Goal: Task Accomplishment & Management: Complete application form

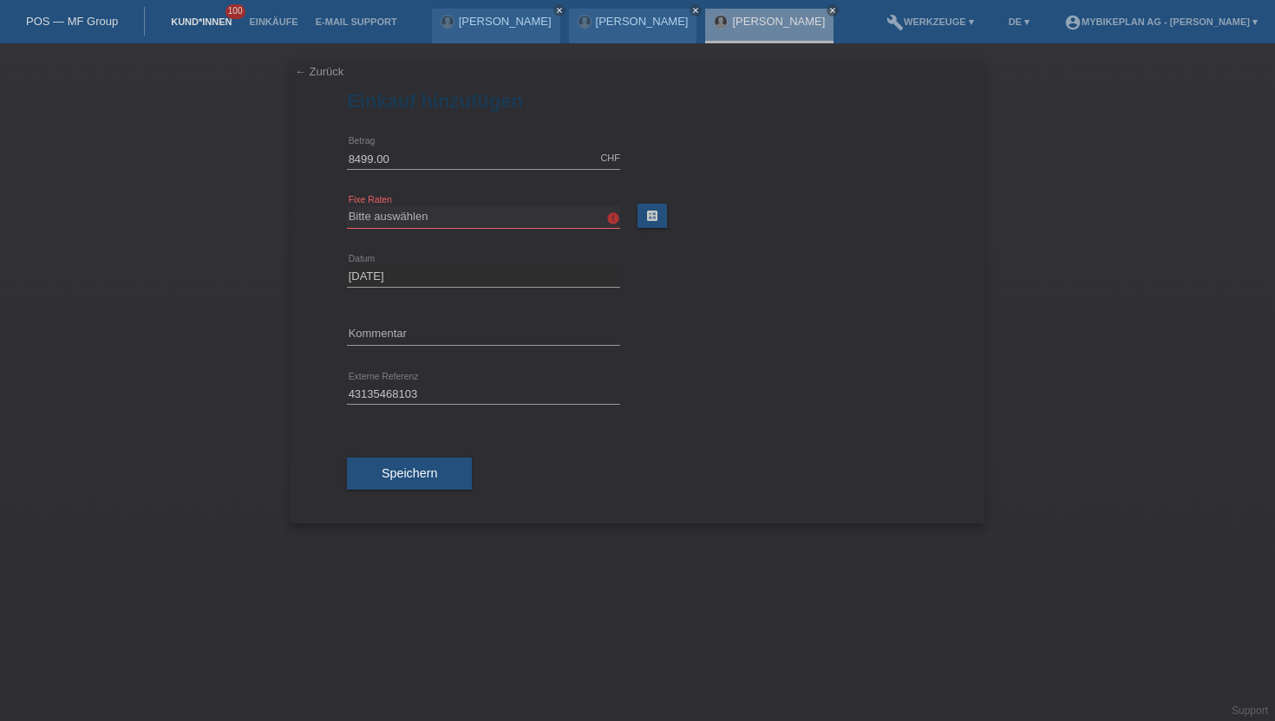
click at [188, 21] on link "Kund*innen" at bounding box center [201, 21] width 78 height 10
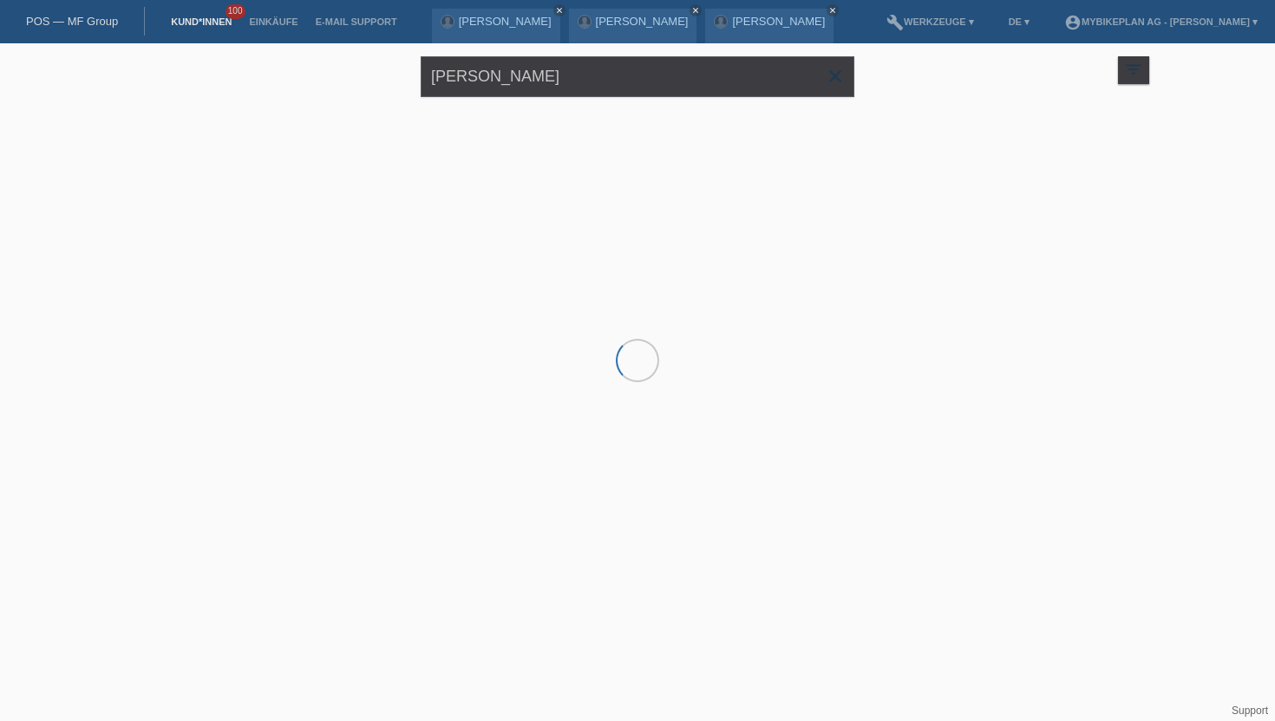
click at [188, 22] on link "Kund*innen" at bounding box center [201, 21] width 78 height 10
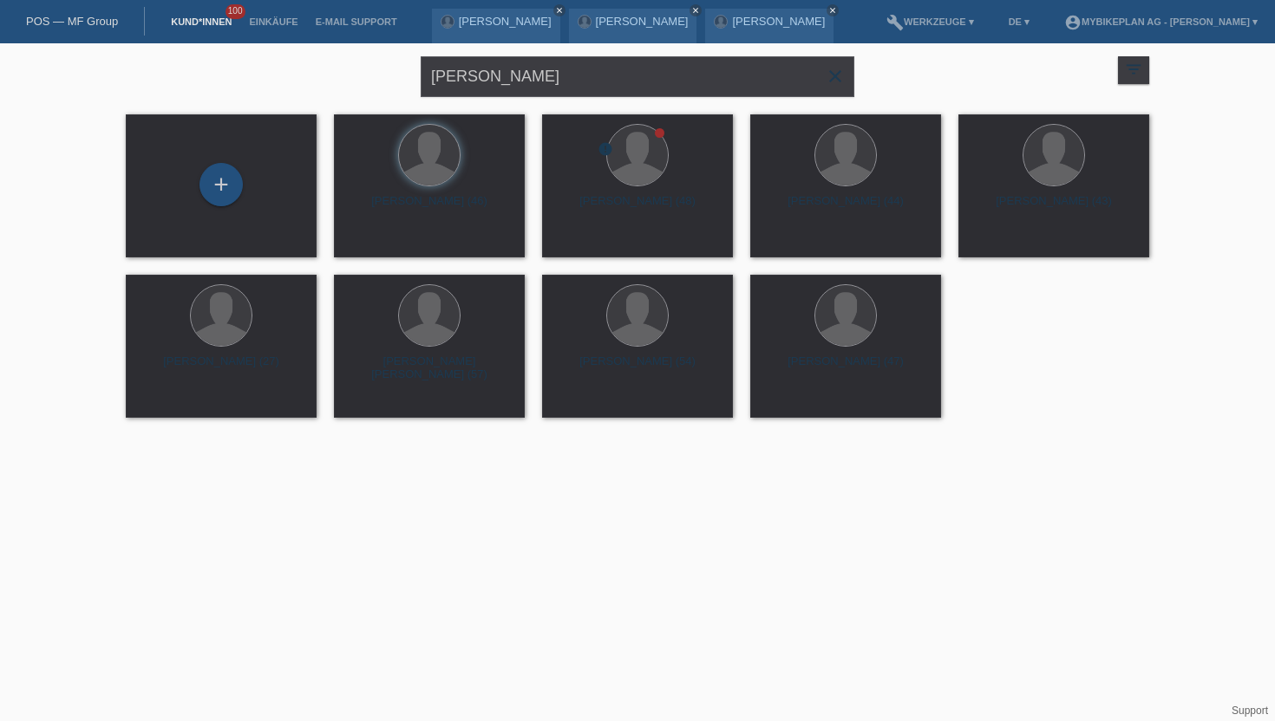
click at [833, 78] on icon "close" at bounding box center [835, 76] width 21 height 21
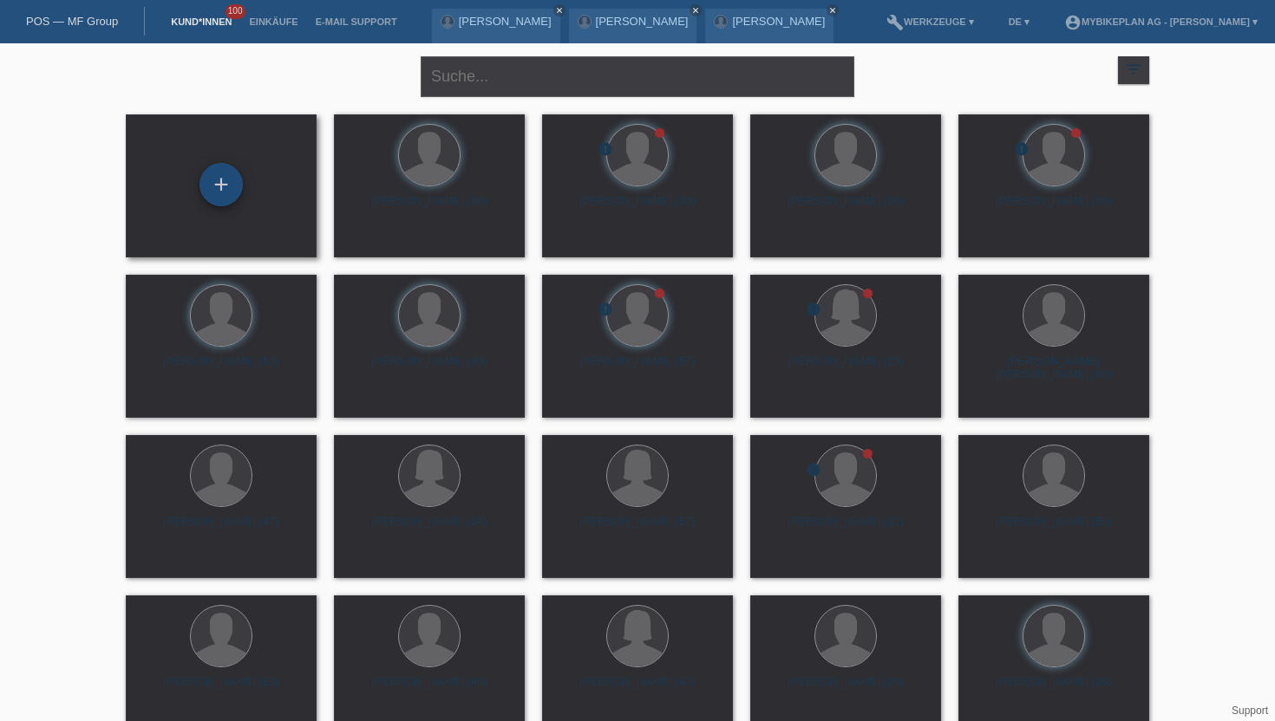
click at [209, 193] on div "+" at bounding box center [220, 184] width 43 height 43
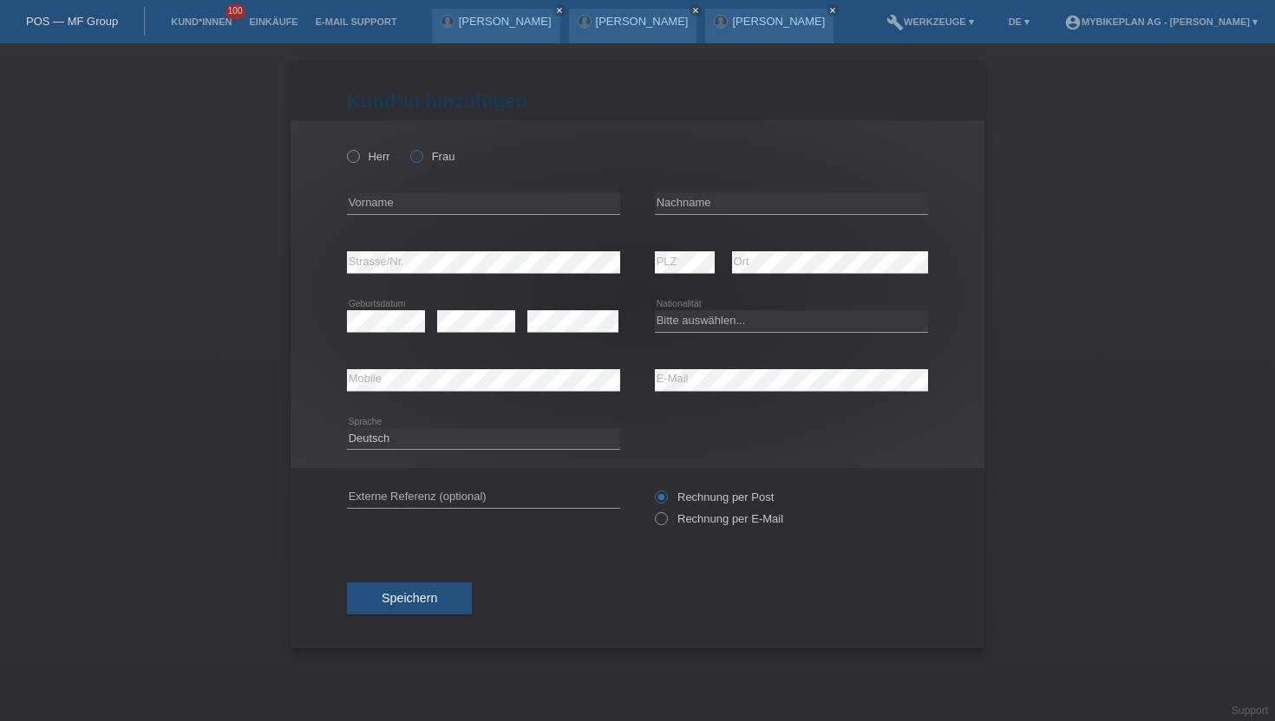
click at [408, 147] on icon at bounding box center [408, 147] width 0 height 0
click at [415, 154] on input "Frau" at bounding box center [415, 155] width 11 height 11
radio input "true"
click at [344, 147] on icon at bounding box center [344, 147] width 0 height 0
click at [352, 158] on input "Herr" at bounding box center [352, 155] width 11 height 11
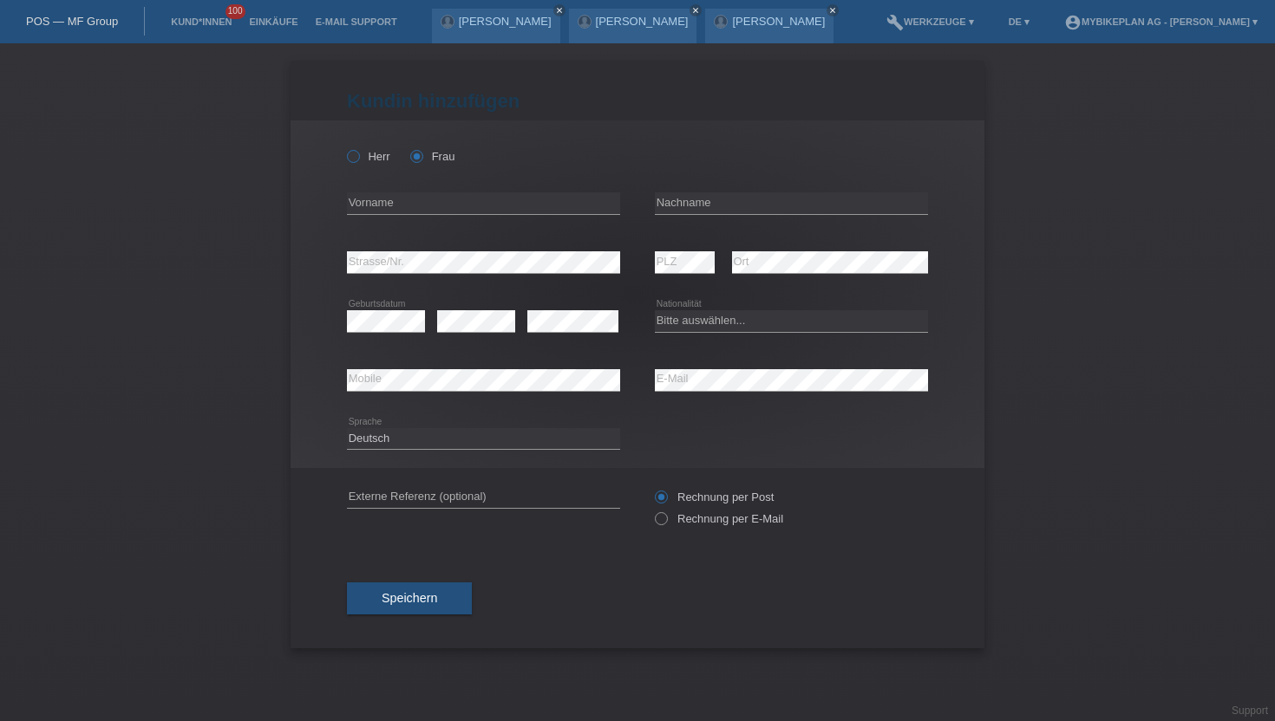
radio input "true"
click at [408, 147] on icon at bounding box center [408, 147] width 0 height 0
click at [419, 158] on input "Frau" at bounding box center [415, 155] width 11 height 11
radio input "true"
click at [344, 147] on icon at bounding box center [344, 147] width 0 height 0
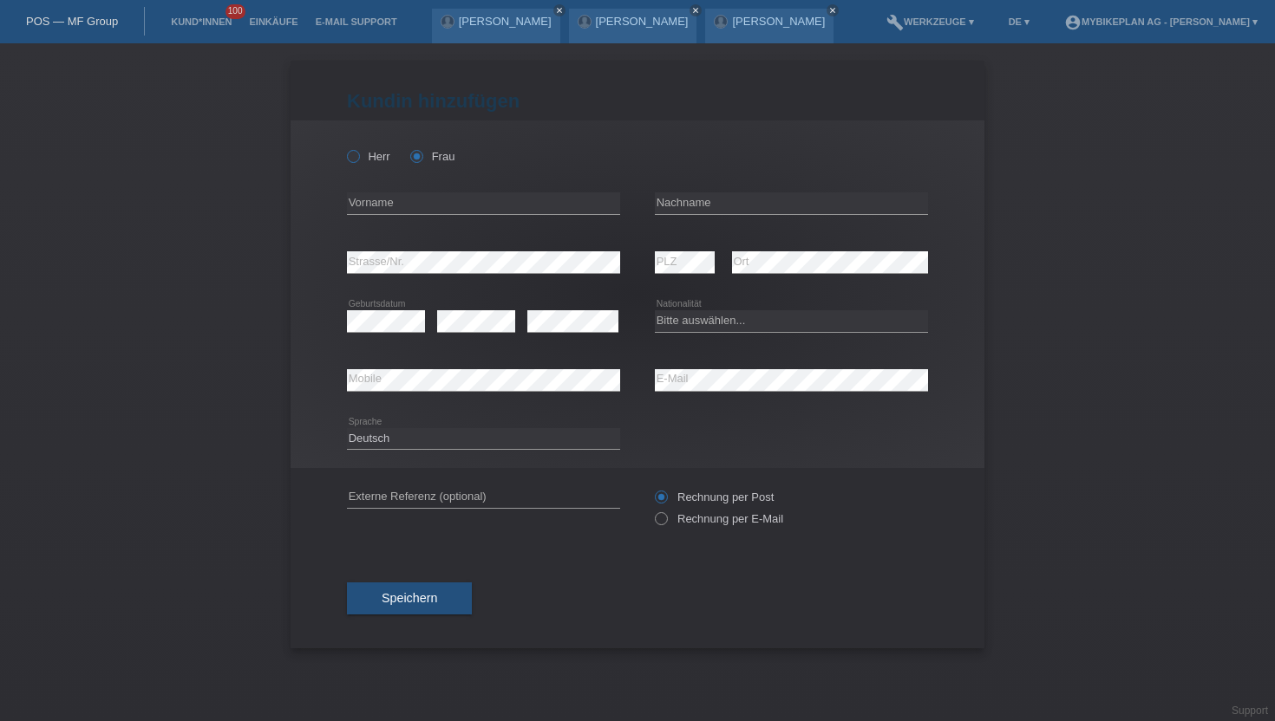
click at [349, 159] on input "Herr" at bounding box center [352, 155] width 11 height 11
radio input "true"
click at [369, 209] on input "text" at bounding box center [483, 203] width 273 height 22
click at [726, 176] on div "error Nachname" at bounding box center [791, 203] width 273 height 59
click at [508, 199] on input "text" at bounding box center [483, 203] width 273 height 22
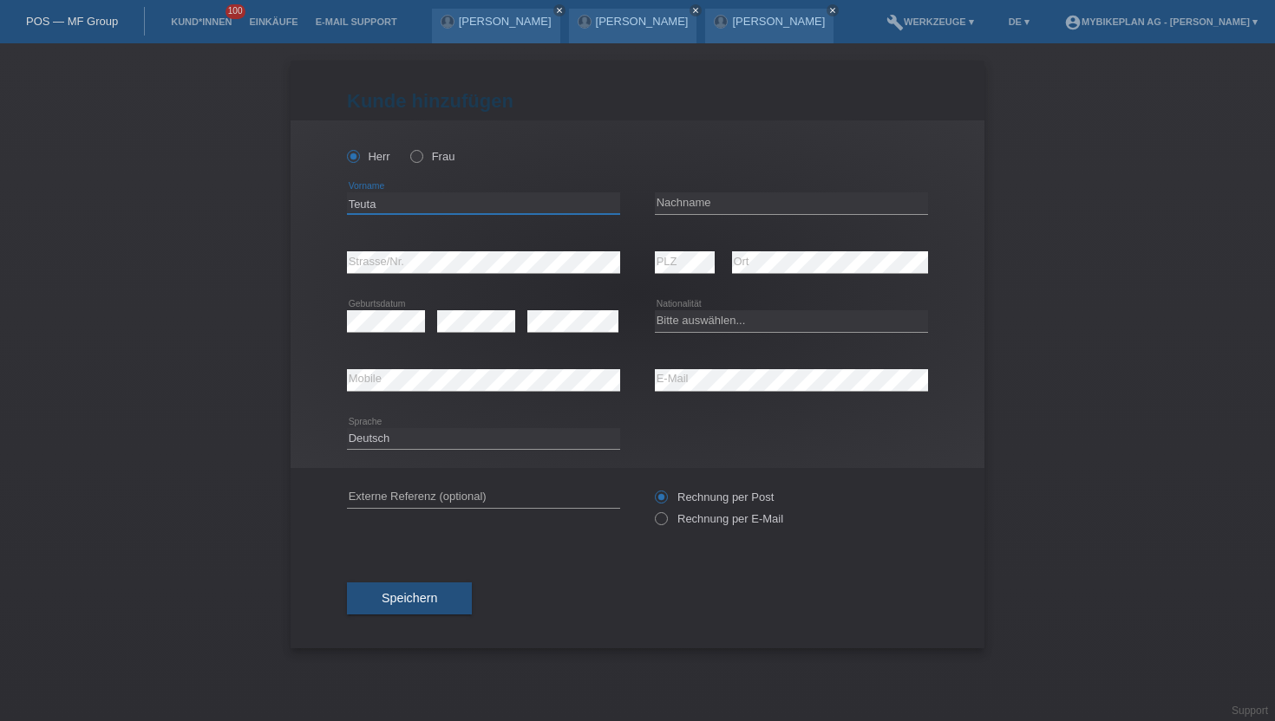
type input "Teuta"
click at [775, 208] on input "text" at bounding box center [791, 203] width 273 height 22
type input "Hjseni"
click at [423, 274] on icon at bounding box center [483, 273] width 273 height 1
click at [664, 325] on select "Bitte auswählen... Schweiz Deutschland Liechtenstein Österreich ------------ Af…" at bounding box center [791, 320] width 273 height 21
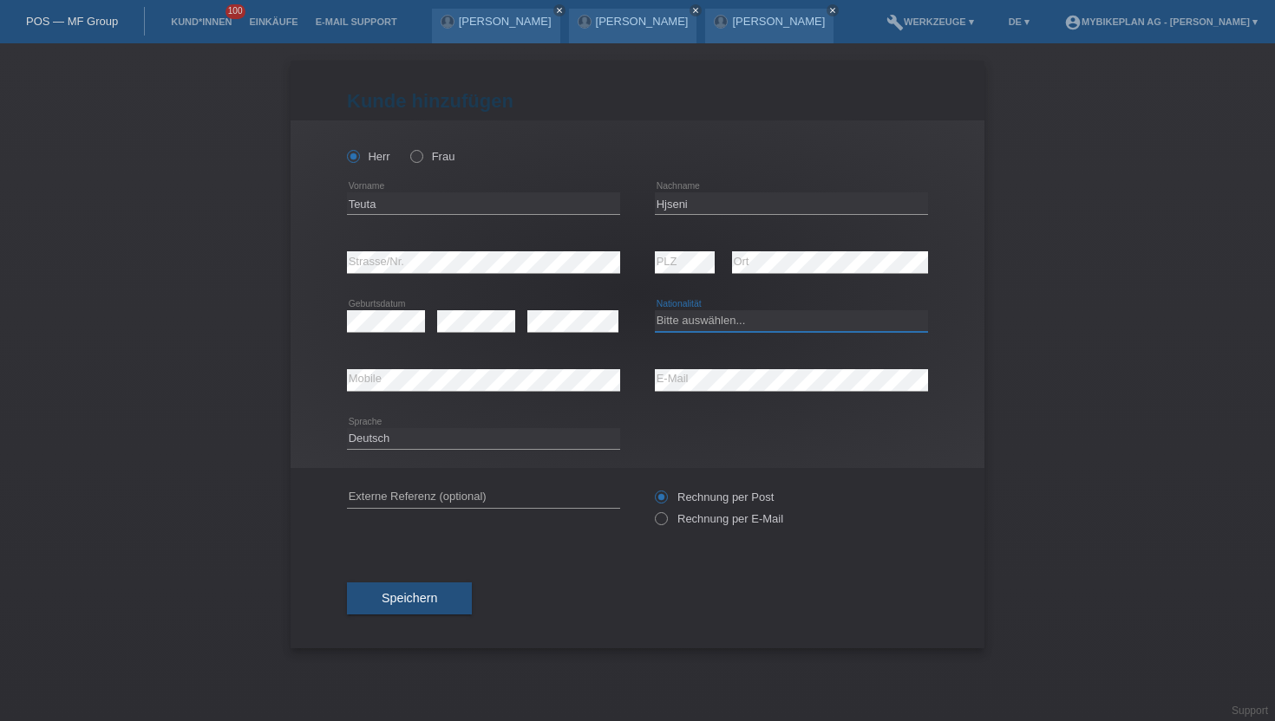
select select "CH"
click at [655, 311] on select "Bitte auswählen... Schweiz Deutschland Liechtenstein Österreich ------------ Af…" at bounding box center [791, 320] width 273 height 21
click at [372, 391] on icon at bounding box center [483, 391] width 273 height 1
click at [652, 510] on icon at bounding box center [652, 510] width 0 height 0
click at [657, 520] on input "Rechnung per E-Mail" at bounding box center [660, 523] width 11 height 22
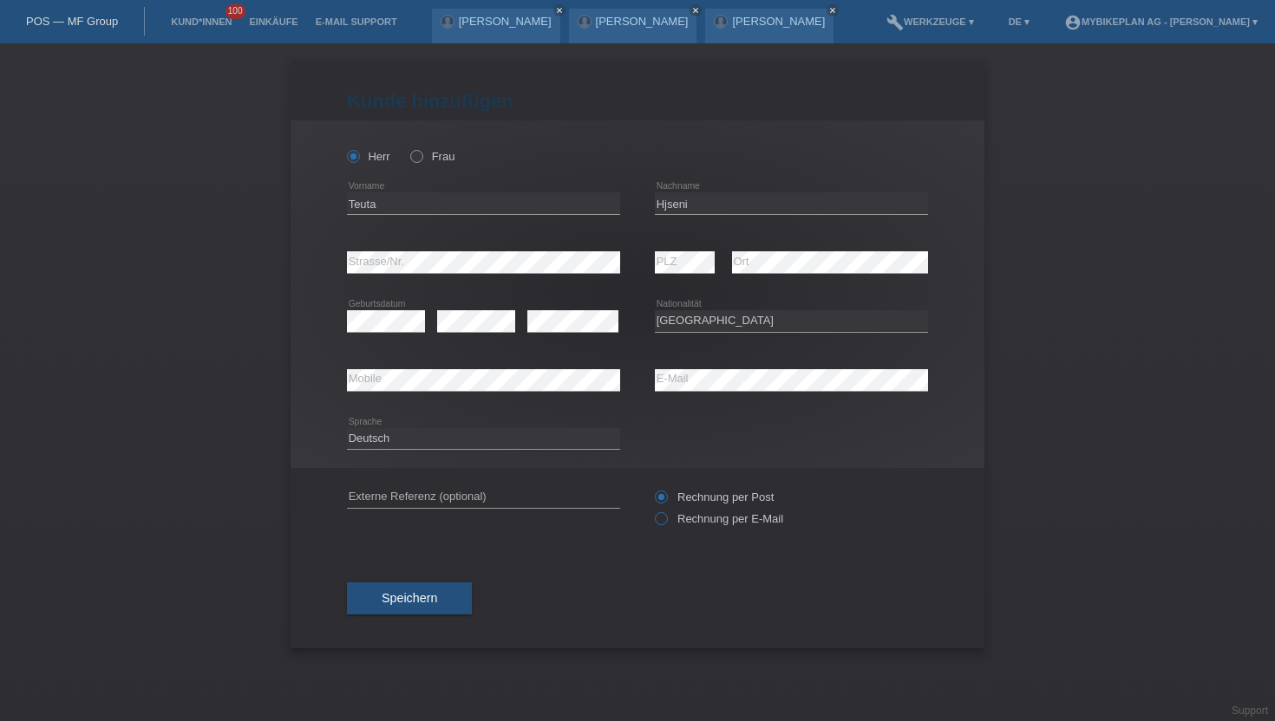
radio input "true"
click at [434, 597] on span "Speichern" at bounding box center [408, 598] width 55 height 14
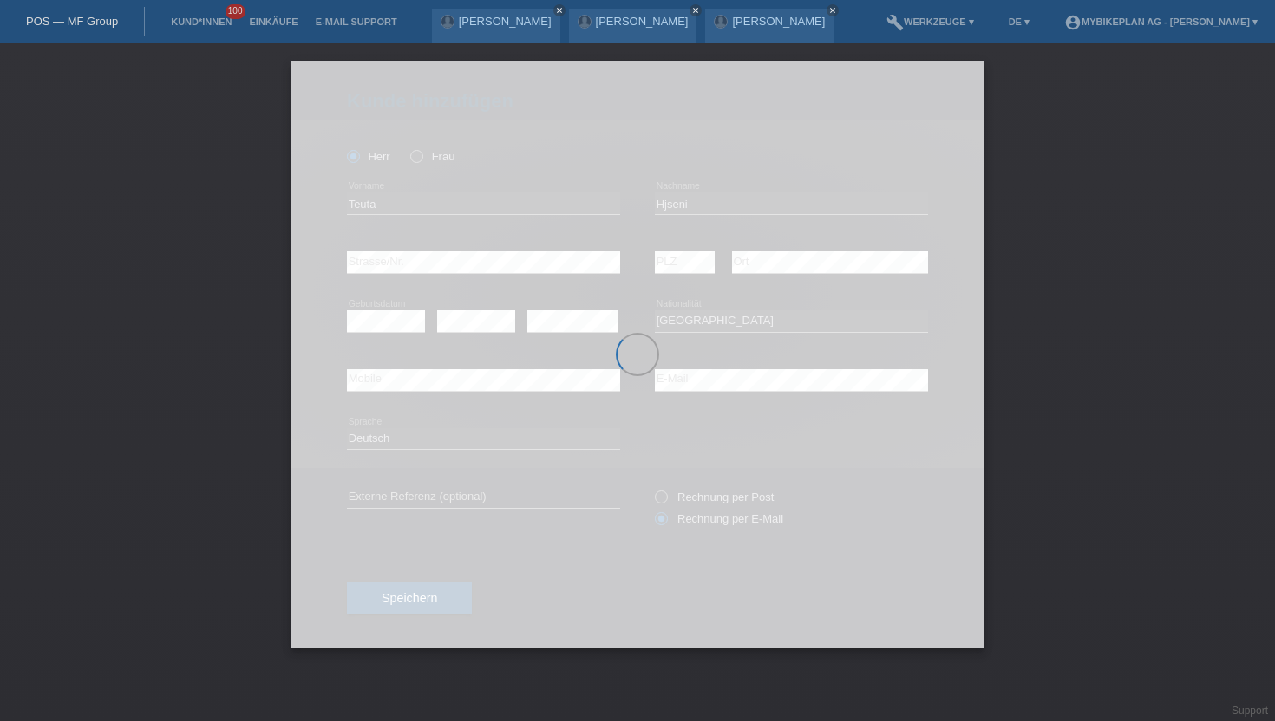
click at [356, 158] on div at bounding box center [637, 355] width 694 height 588
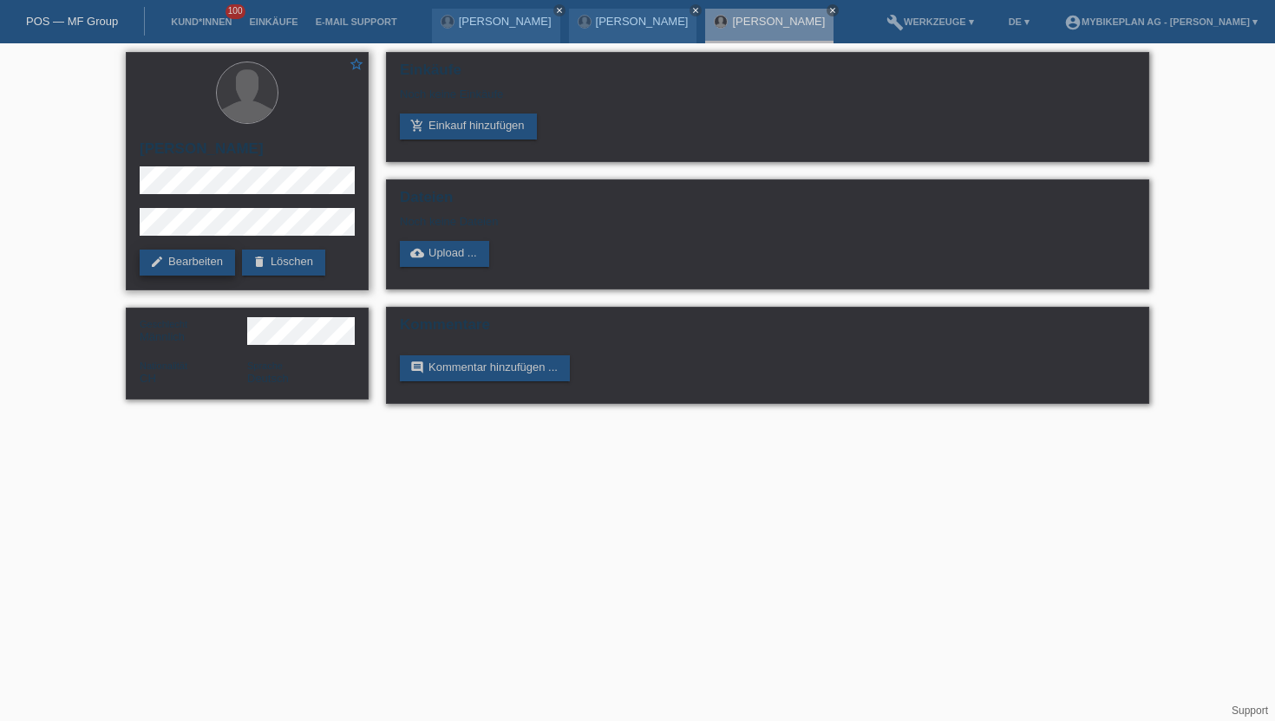
click at [209, 257] on link "edit Bearbeiten" at bounding box center [187, 263] width 95 height 26
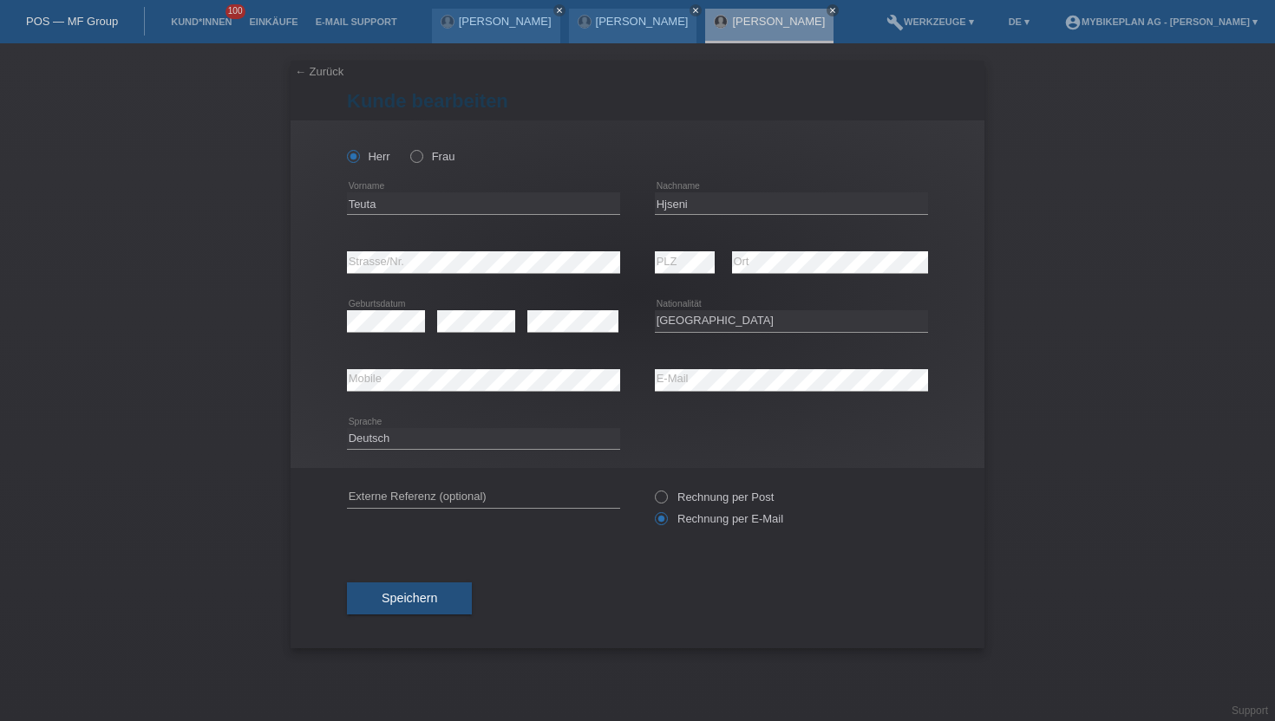
select select "CH"
click at [408, 147] on icon at bounding box center [408, 147] width 0 height 0
click at [416, 150] on input "Frau" at bounding box center [415, 155] width 11 height 11
radio input "true"
click at [369, 597] on button "Speichern" at bounding box center [409, 599] width 125 height 33
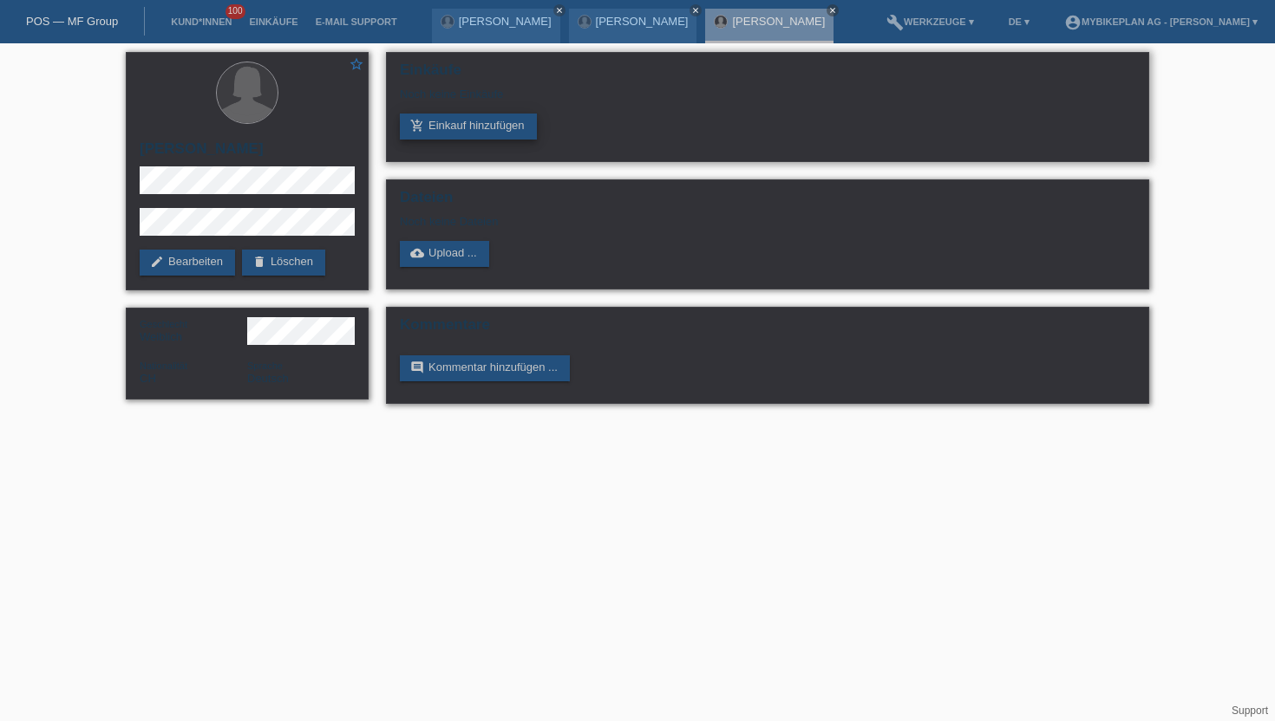
click at [440, 126] on link "add_shopping_cart Einkauf hinzufügen" at bounding box center [468, 127] width 137 height 26
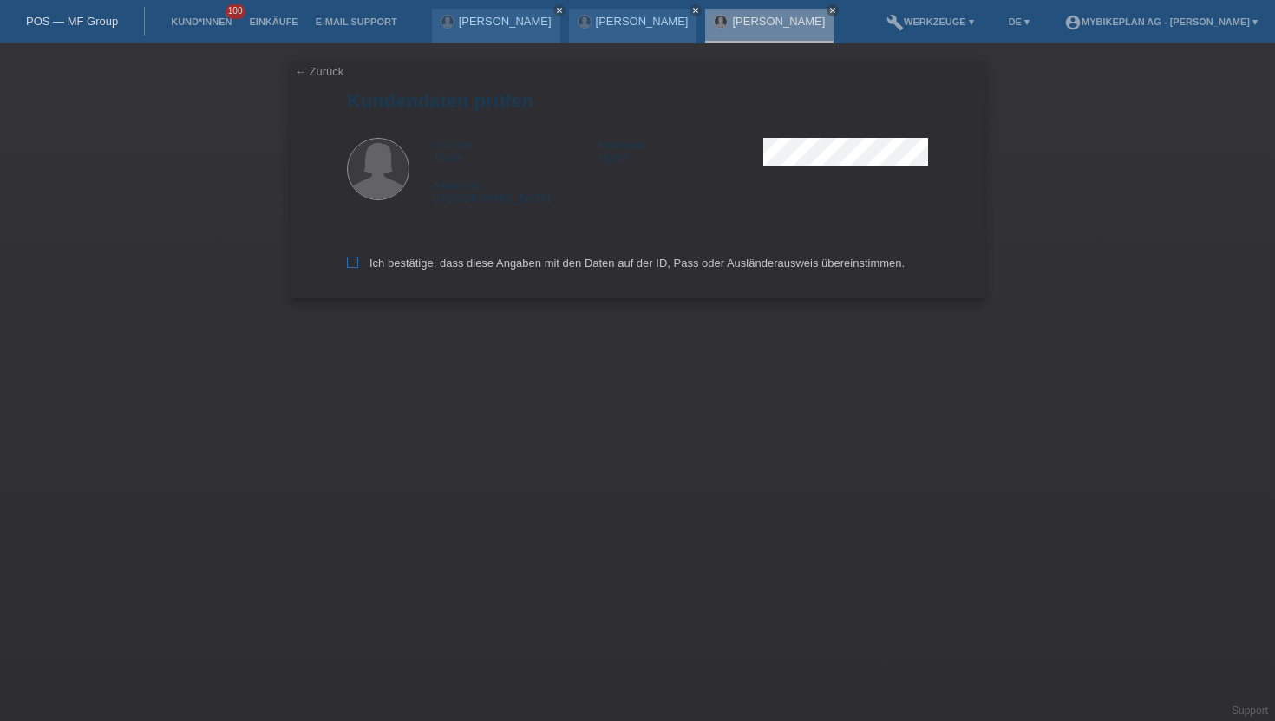
click at [353, 267] on icon at bounding box center [352, 262] width 11 height 11
click at [353, 267] on input "Ich bestätige, dass diese Angaben mit den Daten auf der ID, Pass oder Ausländer…" at bounding box center [352, 262] width 11 height 11
checkbox input "true"
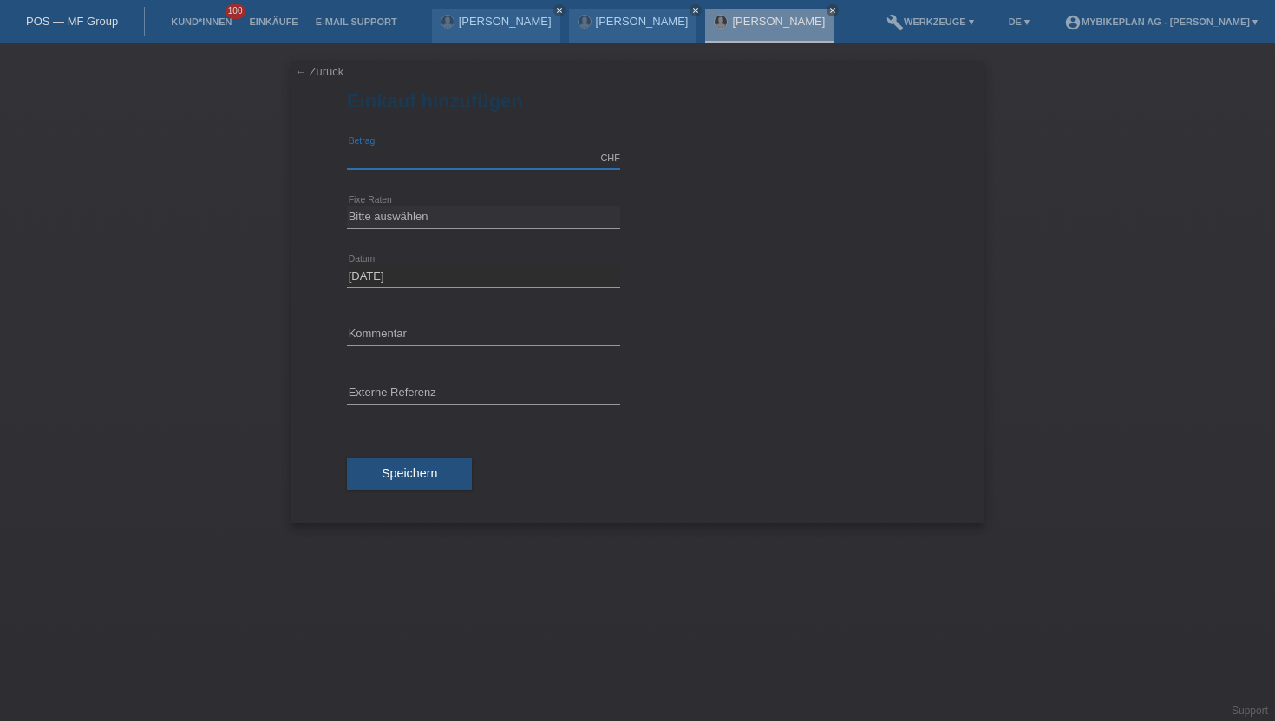
click at [372, 154] on input "text" at bounding box center [483, 158] width 273 height 22
type input "15000.00"
click at [427, 229] on div "Bitte auswählen 6 Raten 12 Raten 18 Raten 24 Raten 36 Raten 48 Raten error Fixe…" at bounding box center [483, 217] width 273 height 59
click at [427, 218] on select "Bitte auswählen 6 Raten 12 Raten 18 Raten 24 Raten 36 Raten 48 Raten" at bounding box center [483, 216] width 273 height 21
select select "488"
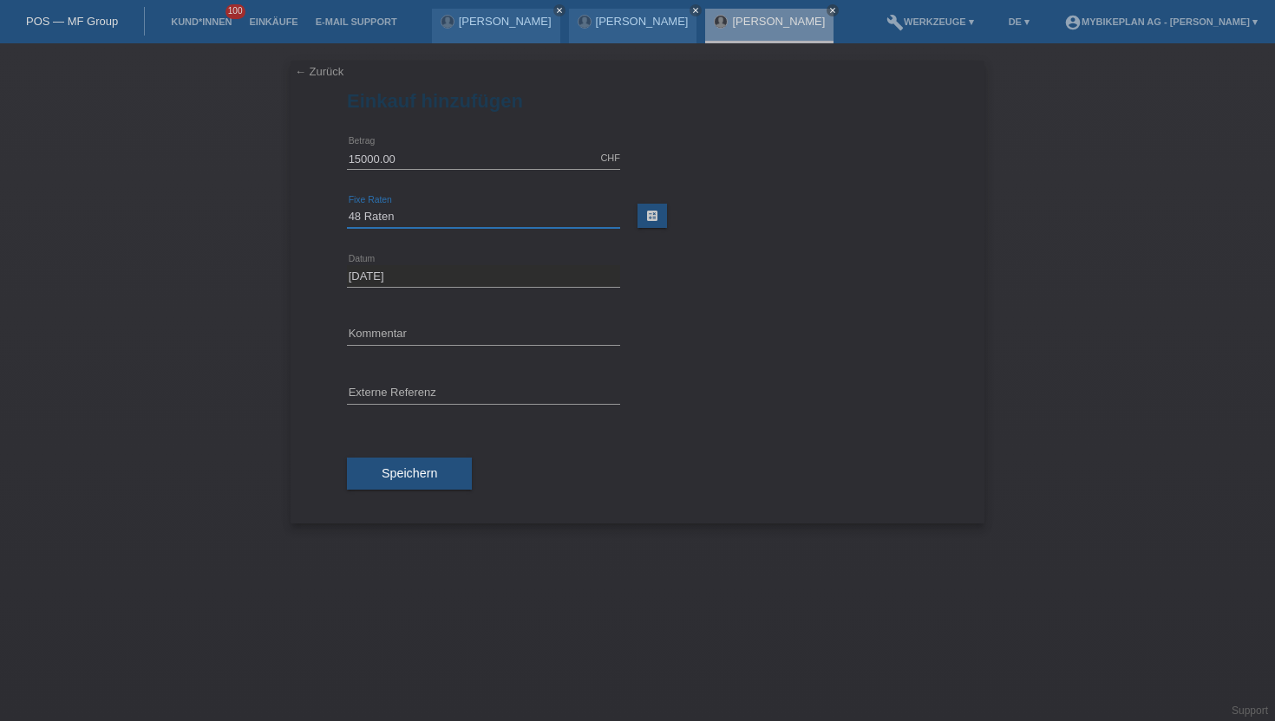
click at [347, 206] on select "Bitte auswählen 6 Raten 12 Raten 18 Raten 24 Raten 36 Raten 48 Raten" at bounding box center [483, 216] width 273 height 21
click at [394, 479] on span "Speichern" at bounding box center [408, 473] width 55 height 14
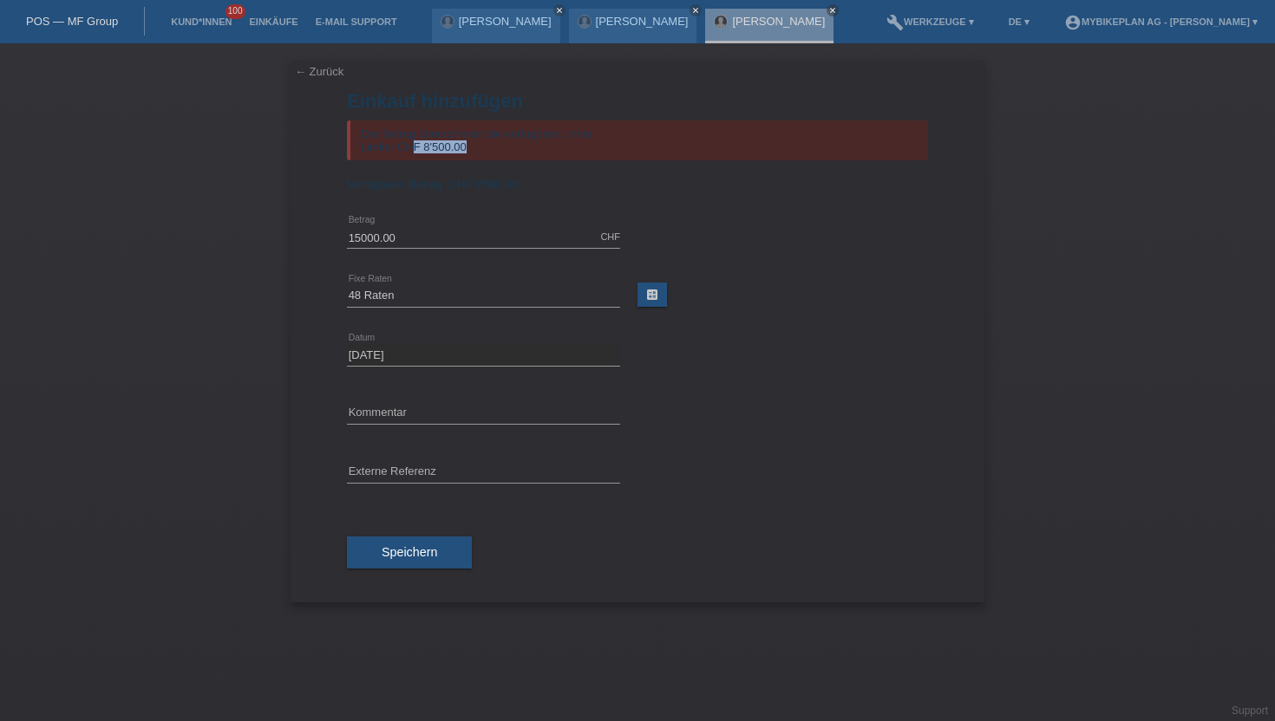
drag, startPoint x: 469, startPoint y: 147, endPoint x: 387, endPoint y: 146, distance: 82.4
click at [387, 146] on div "Der Betrag überschreitet die verfügbare Limite. Limite: CHF 8'500.00" at bounding box center [637, 141] width 581 height 40
click at [541, 179] on div "Verfügbarer Betrag: CHF 8'500.00" at bounding box center [637, 184] width 581 height 13
drag, startPoint x: 527, startPoint y: 186, endPoint x: 477, endPoint y: 207, distance: 54.8
click at [477, 207] on form "Einkauf hinzufügen Der Betrag überschreitet die verfügbare Limite. Limite: CHF …" at bounding box center [637, 346] width 581 height 512
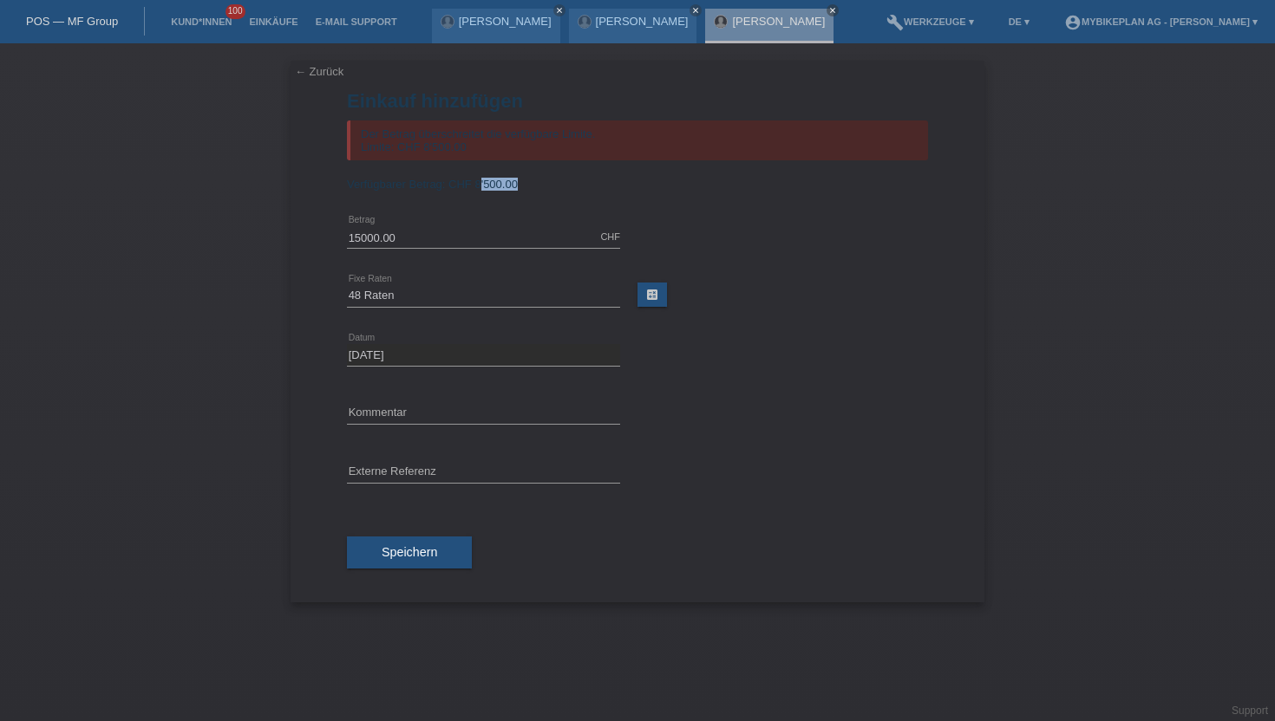
drag, startPoint x: 528, startPoint y: 186, endPoint x: 479, endPoint y: 190, distance: 49.6
click at [479, 190] on div "Verfügbarer Betrag: CHF 8'500.00" at bounding box center [637, 184] width 581 height 13
click at [517, 191] on span "CHF 8'500.00" at bounding box center [482, 184] width 69 height 13
click at [314, 75] on link "← Zurück" at bounding box center [319, 71] width 49 height 13
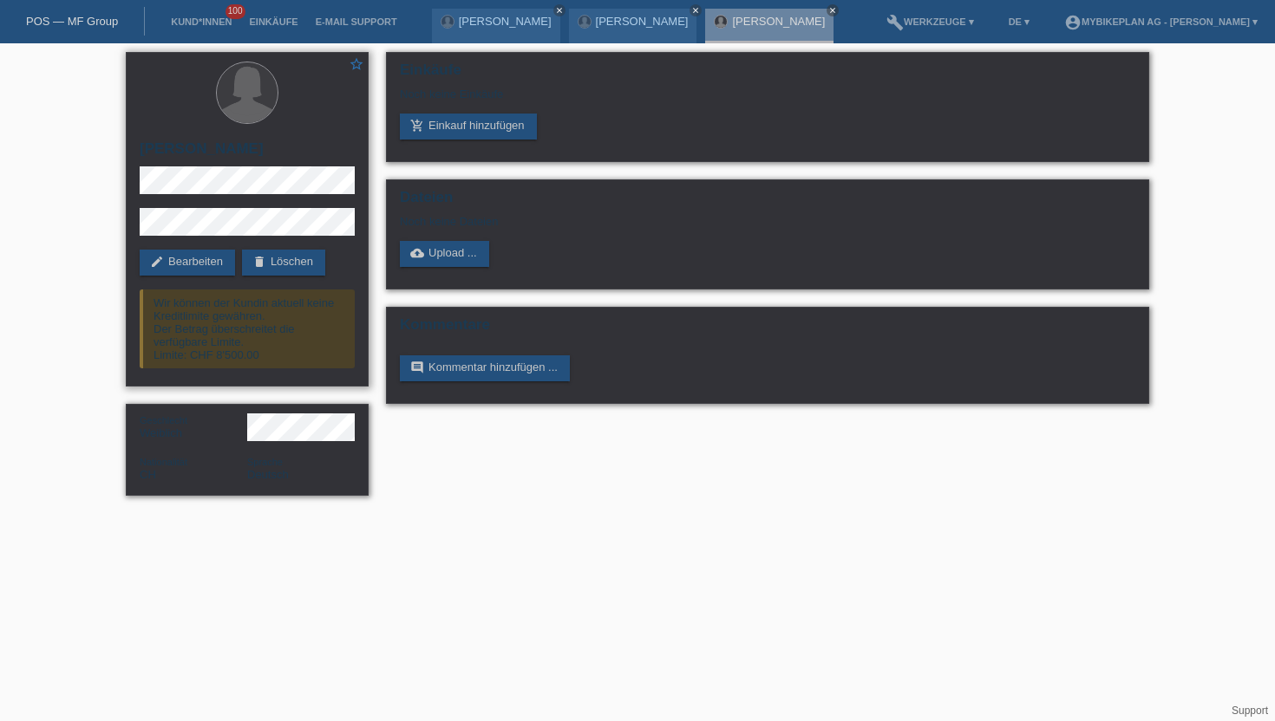
click at [174, 161] on h2 "[PERSON_NAME]" at bounding box center [247, 153] width 215 height 26
click at [177, 158] on h2 "[PERSON_NAME]" at bounding box center [247, 153] width 215 height 26
copy div "[PERSON_NAME]"
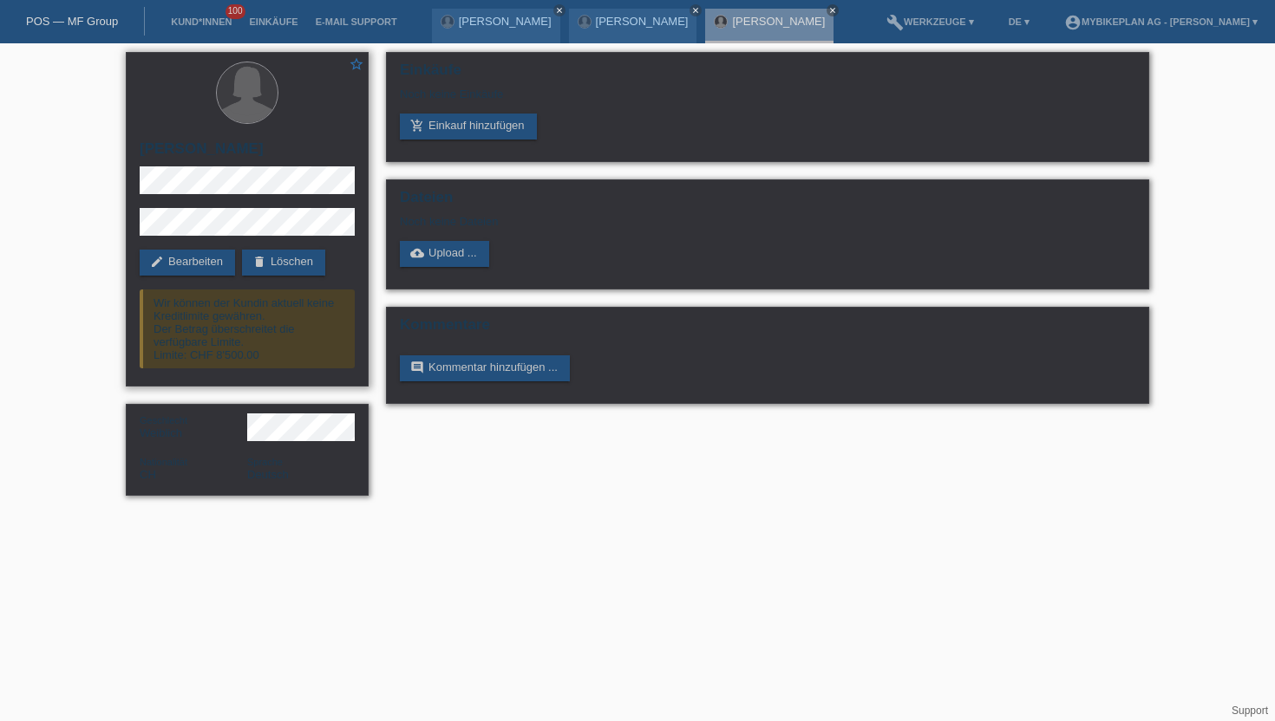
click at [165, 156] on h2 "[PERSON_NAME]" at bounding box center [247, 153] width 215 height 26
copy div "[PERSON_NAME]"
